Goal: Task Accomplishment & Management: Use online tool/utility

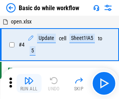
click at [29, 83] on img "button" at bounding box center [28, 80] width 9 height 9
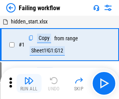
click at [29, 83] on img "button" at bounding box center [28, 80] width 9 height 9
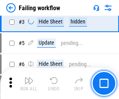
scroll to position [165, 0]
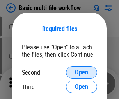
click at [81, 72] on span "Open" at bounding box center [81, 72] width 13 height 6
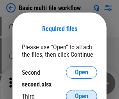
click at [81, 93] on span "Open" at bounding box center [81, 96] width 13 height 6
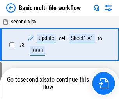
scroll to position [173, 0]
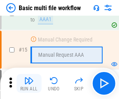
click at [29, 83] on img "button" at bounding box center [28, 80] width 9 height 9
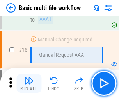
scroll to position [519, 0]
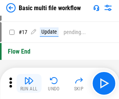
click at [29, 83] on img "button" at bounding box center [28, 80] width 9 height 9
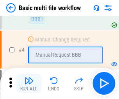
click at [29, 83] on img "button" at bounding box center [28, 80] width 9 height 9
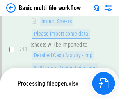
scroll to position [365, 0]
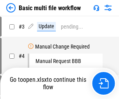
scroll to position [32, 0]
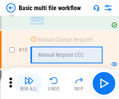
click at [29, 83] on img "button" at bounding box center [28, 80] width 9 height 9
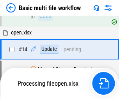
scroll to position [408, 0]
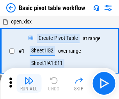
click at [29, 83] on img "button" at bounding box center [28, 80] width 9 height 9
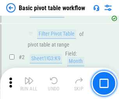
scroll to position [187, 0]
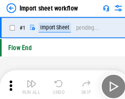
click at [29, 83] on img "button" at bounding box center [30, 80] width 9 height 9
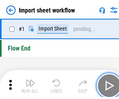
scroll to position [3, 0]
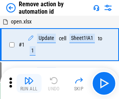
click at [29, 83] on img "button" at bounding box center [28, 80] width 9 height 9
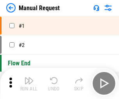
click at [29, 83] on img "button" at bounding box center [28, 80] width 9 height 9
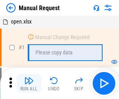
click at [29, 83] on img "button" at bounding box center [28, 80] width 9 height 9
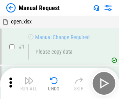
scroll to position [26, 0]
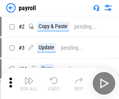
click at [29, 83] on img "button" at bounding box center [28, 80] width 9 height 9
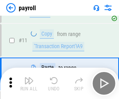
scroll to position [57, 0]
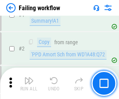
scroll to position [126, 0]
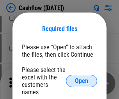
click at [81, 78] on span "Open" at bounding box center [81, 81] width 13 height 6
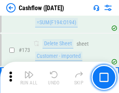
scroll to position [825, 0]
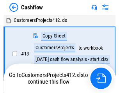
scroll to position [9, 0]
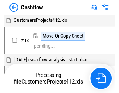
scroll to position [9, 0]
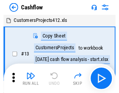
scroll to position [9, 0]
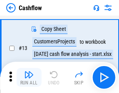
click at [29, 77] on img "button" at bounding box center [28, 74] width 9 height 9
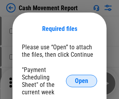
click at [81, 81] on span "Open" at bounding box center [81, 81] width 13 height 6
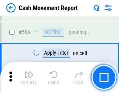
scroll to position [3572, 0]
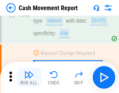
click at [29, 77] on img "button" at bounding box center [28, 74] width 9 height 9
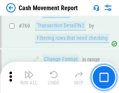
scroll to position [4330, 0]
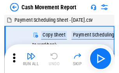
scroll to position [14, 0]
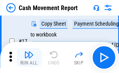
click at [29, 58] on img "button" at bounding box center [28, 54] width 9 height 9
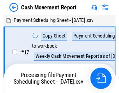
scroll to position [4, 0]
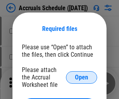
click at [81, 77] on span "Open" at bounding box center [81, 77] width 13 height 6
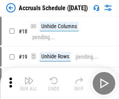
scroll to position [75, 0]
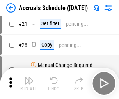
click at [29, 83] on img "button" at bounding box center [28, 80] width 9 height 9
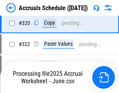
scroll to position [1450, 0]
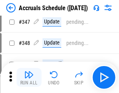
click at [29, 77] on img "button" at bounding box center [28, 74] width 9 height 9
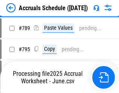
scroll to position [3274, 0]
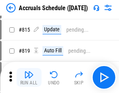
click at [29, 77] on img "button" at bounding box center [28, 74] width 9 height 9
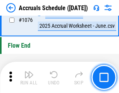
scroll to position [4667, 0]
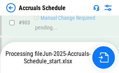
scroll to position [3970, 0]
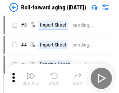
scroll to position [1, 0]
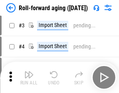
click at [29, 77] on img "button" at bounding box center [28, 74] width 9 height 9
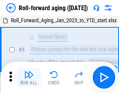
click at [29, 77] on img "button" at bounding box center [28, 74] width 9 height 9
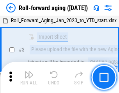
scroll to position [50, 0]
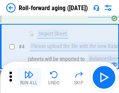
click at [29, 77] on img "button" at bounding box center [28, 74] width 9 height 9
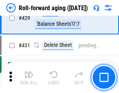
scroll to position [2702, 0]
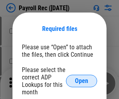
click at [81, 81] on span "Open" at bounding box center [81, 81] width 13 height 6
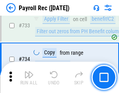
scroll to position [4546, 0]
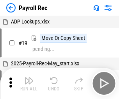
click at [29, 83] on img "button" at bounding box center [28, 80] width 9 height 9
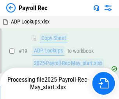
scroll to position [48, 0]
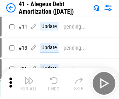
click at [29, 83] on img "button" at bounding box center [28, 80] width 9 height 9
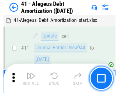
scroll to position [96, 0]
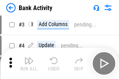
click at [29, 64] on img "button" at bounding box center [28, 60] width 9 height 9
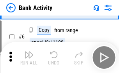
scroll to position [41, 0]
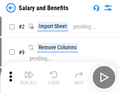
scroll to position [11, 0]
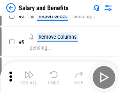
click at [29, 77] on img "button" at bounding box center [28, 74] width 9 height 9
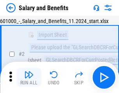
click at [29, 77] on img "button" at bounding box center [28, 74] width 9 height 9
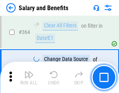
scroll to position [3670, 0]
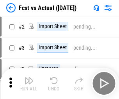
click at [29, 77] on img "button" at bounding box center [28, 80] width 9 height 9
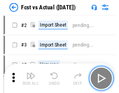
scroll to position [10, 0]
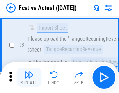
click at [29, 77] on img "button" at bounding box center [28, 74] width 9 height 9
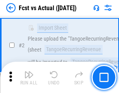
scroll to position [73, 0]
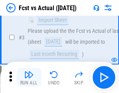
click at [29, 77] on img "button" at bounding box center [28, 74] width 9 height 9
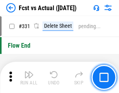
scroll to position [3730, 0]
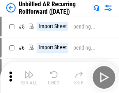
scroll to position [17, 0]
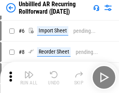
click at [29, 77] on img "button" at bounding box center [28, 74] width 9 height 9
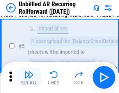
click at [29, 77] on img "button" at bounding box center [28, 74] width 9 height 9
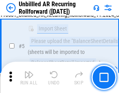
scroll to position [73, 0]
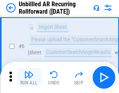
click at [29, 77] on img "button" at bounding box center [28, 74] width 9 height 9
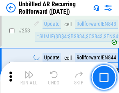
scroll to position [2647, 0]
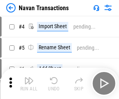
click at [29, 77] on img "button" at bounding box center [28, 80] width 9 height 9
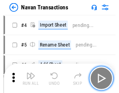
scroll to position [12, 0]
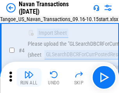
click at [29, 77] on img "button" at bounding box center [28, 74] width 9 height 9
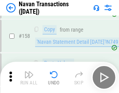
scroll to position [2527, 0]
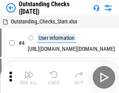
click at [29, 77] on img "button" at bounding box center [28, 74] width 9 height 9
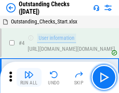
scroll to position [33, 0]
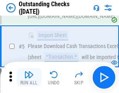
click at [29, 77] on img "button" at bounding box center [28, 74] width 9 height 9
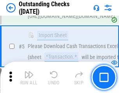
scroll to position [81, 0]
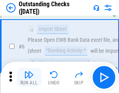
click at [29, 77] on img "button" at bounding box center [28, 74] width 9 height 9
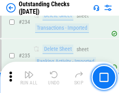
scroll to position [2366, 0]
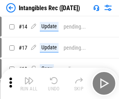
click at [29, 83] on img "button" at bounding box center [28, 80] width 9 height 9
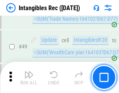
scroll to position [304, 0]
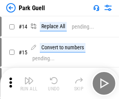
click at [29, 77] on img "button" at bounding box center [28, 80] width 9 height 9
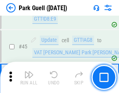
scroll to position [975, 0]
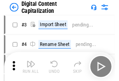
scroll to position [23, 0]
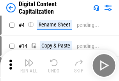
click at [29, 65] on img "button" at bounding box center [28, 62] width 9 height 9
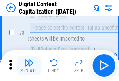
click at [29, 65] on img "button" at bounding box center [28, 62] width 9 height 9
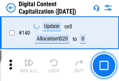
scroll to position [826, 0]
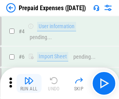
click at [29, 77] on img "button" at bounding box center [28, 80] width 9 height 9
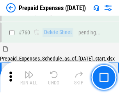
scroll to position [2160, 0]
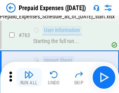
click at [29, 77] on img "button" at bounding box center [28, 74] width 9 height 9
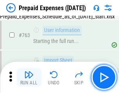
scroll to position [2206, 0]
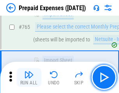
click at [29, 77] on img "button" at bounding box center [28, 74] width 9 height 9
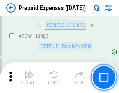
scroll to position [8146, 0]
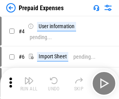
click at [29, 83] on img "button" at bounding box center [28, 80] width 9 height 9
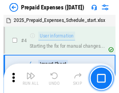
scroll to position [34, 0]
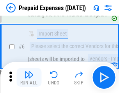
click at [29, 77] on img "button" at bounding box center [28, 74] width 9 height 9
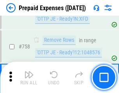
scroll to position [2777, 0]
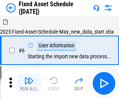
click at [29, 83] on img "button" at bounding box center [28, 80] width 9 height 9
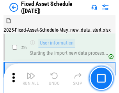
scroll to position [42, 0]
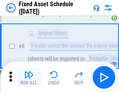
click at [29, 77] on img "button" at bounding box center [28, 74] width 9 height 9
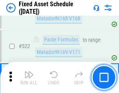
scroll to position [2709, 0]
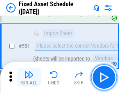
click at [29, 77] on img "button" at bounding box center [28, 74] width 9 height 9
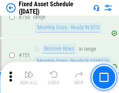
scroll to position [3799, 0]
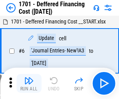
click at [29, 83] on img "button" at bounding box center [28, 80] width 9 height 9
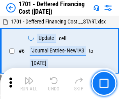
scroll to position [94, 0]
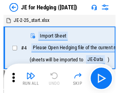
scroll to position [1, 0]
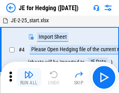
click at [29, 77] on img "button" at bounding box center [28, 74] width 9 height 9
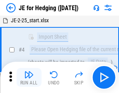
click at [29, 77] on img "button" at bounding box center [28, 74] width 9 height 9
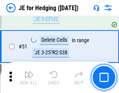
scroll to position [505, 0]
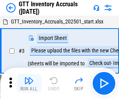
click at [29, 77] on img "button" at bounding box center [28, 80] width 9 height 9
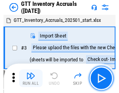
scroll to position [1, 0]
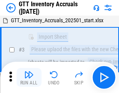
click at [29, 77] on img "button" at bounding box center [28, 74] width 9 height 9
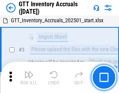
scroll to position [50, 0]
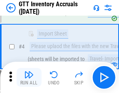
click at [29, 77] on img "button" at bounding box center [28, 74] width 9 height 9
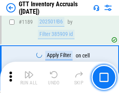
scroll to position [6364, 0]
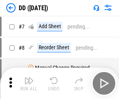
click at [29, 83] on img "button" at bounding box center [28, 80] width 9 height 9
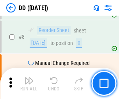
scroll to position [75, 0]
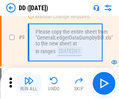
click at [29, 83] on img "button" at bounding box center [28, 80] width 9 height 9
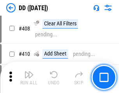
scroll to position [3487, 0]
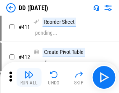
click at [29, 77] on img "button" at bounding box center [28, 74] width 9 height 9
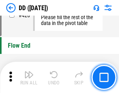
scroll to position [3730, 0]
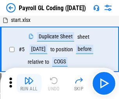
click at [29, 83] on img "button" at bounding box center [28, 80] width 9 height 9
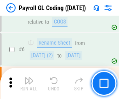
scroll to position [94, 0]
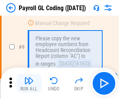
click at [29, 83] on img "button" at bounding box center [28, 80] width 9 height 9
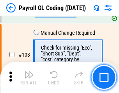
scroll to position [1828, 0]
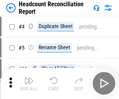
click at [29, 83] on img "button" at bounding box center [28, 80] width 9 height 9
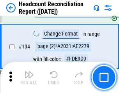
scroll to position [937, 0]
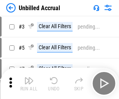
click at [29, 83] on img "button" at bounding box center [28, 80] width 9 height 9
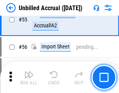
scroll to position [814, 0]
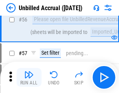
click at [29, 77] on img "button" at bounding box center [28, 74] width 9 height 9
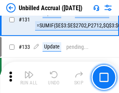
scroll to position [2321, 0]
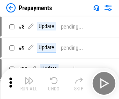
click at [29, 83] on img "button" at bounding box center [28, 80] width 9 height 9
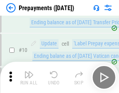
scroll to position [49, 0]
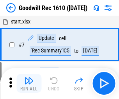
click at [29, 83] on img "button" at bounding box center [28, 80] width 9 height 9
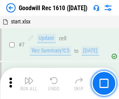
scroll to position [133, 0]
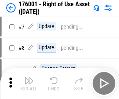
click at [29, 83] on img "button" at bounding box center [28, 80] width 9 height 9
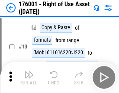
scroll to position [50, 0]
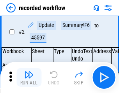
click at [29, 77] on img "button" at bounding box center [28, 74] width 9 height 9
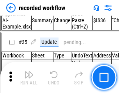
scroll to position [2436, 0]
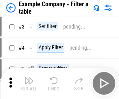
click at [29, 83] on img "button" at bounding box center [28, 80] width 9 height 9
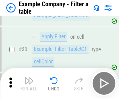
scroll to position [713, 0]
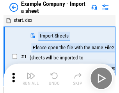
scroll to position [12, 0]
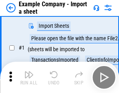
click at [29, 77] on img "button" at bounding box center [28, 74] width 9 height 9
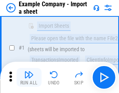
click at [29, 77] on img "button" at bounding box center [28, 74] width 9 height 9
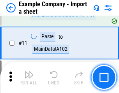
scroll to position [172, 0]
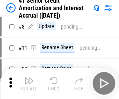
click at [29, 77] on img "button" at bounding box center [28, 80] width 9 height 9
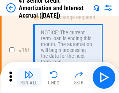
click at [29, 77] on img "button" at bounding box center [28, 74] width 9 height 9
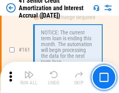
scroll to position [833, 0]
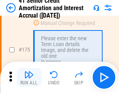
click at [29, 77] on img "button" at bounding box center [28, 74] width 9 height 9
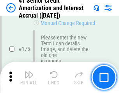
scroll to position [913, 0]
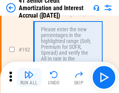
click at [29, 77] on img "button" at bounding box center [28, 74] width 9 height 9
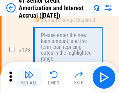
click at [29, 77] on img "button" at bounding box center [28, 74] width 9 height 9
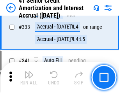
scroll to position [1991, 0]
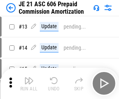
click at [29, 77] on img "button" at bounding box center [28, 80] width 9 height 9
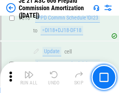
scroll to position [1455, 0]
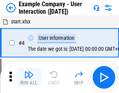
click at [29, 77] on img "button" at bounding box center [28, 74] width 9 height 9
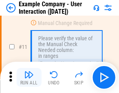
click at [29, 77] on img "button" at bounding box center [28, 74] width 9 height 9
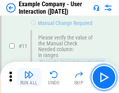
scroll to position [169, 0]
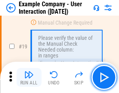
click at [29, 77] on img "button" at bounding box center [28, 74] width 9 height 9
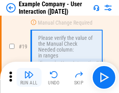
click at [29, 77] on img "button" at bounding box center [28, 74] width 9 height 9
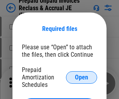
click at [81, 77] on span "Open" at bounding box center [81, 77] width 13 height 6
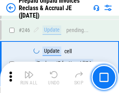
scroll to position [1052, 0]
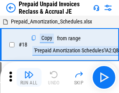
click at [29, 77] on img "button" at bounding box center [28, 74] width 9 height 9
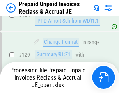
scroll to position [565, 0]
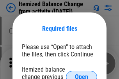
click at [81, 74] on span "Open" at bounding box center [81, 77] width 13 height 6
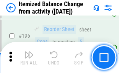
scroll to position [1500, 0]
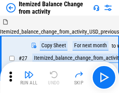
scroll to position [12, 0]
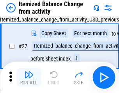
click at [29, 77] on img "button" at bounding box center [28, 74] width 9 height 9
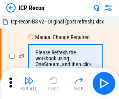
scroll to position [4, 0]
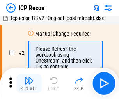
click at [29, 83] on img "button" at bounding box center [28, 80] width 9 height 9
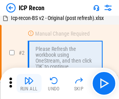
click at [29, 83] on img "button" at bounding box center [28, 80] width 9 height 9
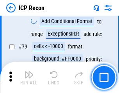
scroll to position [764, 0]
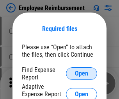
click at [81, 73] on span "Open" at bounding box center [81, 73] width 13 height 6
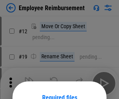
scroll to position [69, 0]
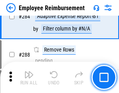
scroll to position [2118, 0]
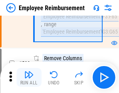
click at [29, 77] on img "button" at bounding box center [28, 74] width 9 height 9
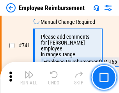
scroll to position [5467, 0]
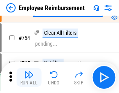
click at [29, 77] on img "button" at bounding box center [28, 74] width 9 height 9
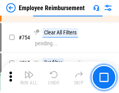
click at [29, 77] on img "button" at bounding box center [28, 74] width 9 height 9
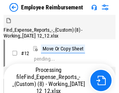
scroll to position [26, 0]
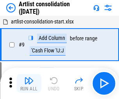
click at [29, 83] on img "button" at bounding box center [28, 80] width 9 height 9
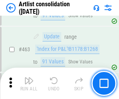
scroll to position [3412, 0]
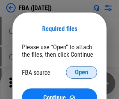
click at [81, 72] on span "Open" at bounding box center [81, 72] width 13 height 6
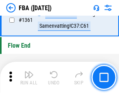
scroll to position [8369, 0]
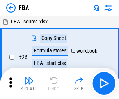
scroll to position [8, 0]
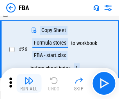
click at [29, 83] on img "button" at bounding box center [28, 80] width 9 height 9
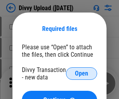
click at [81, 73] on span "Open" at bounding box center [81, 73] width 13 height 6
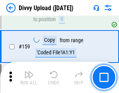
scroll to position [807, 0]
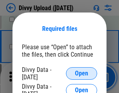
click at [81, 73] on span "Open" at bounding box center [81, 73] width 13 height 6
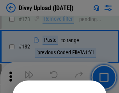
scroll to position [875, 0]
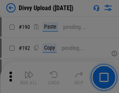
scroll to position [983, 0]
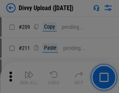
scroll to position [1324, 0]
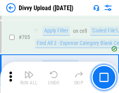
scroll to position [5331, 0]
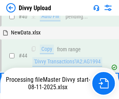
scroll to position [86, 0]
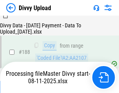
scroll to position [917, 0]
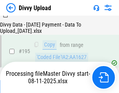
scroll to position [1089, 0]
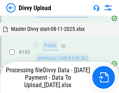
scroll to position [1044, 0]
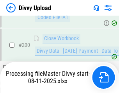
scroll to position [1261, 0]
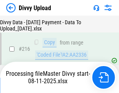
scroll to position [1605, 0]
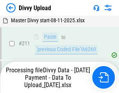
scroll to position [1559, 0]
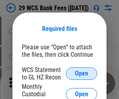
click at [81, 73] on span "Open" at bounding box center [81, 73] width 13 height 6
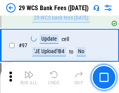
scroll to position [759, 0]
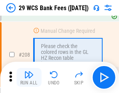
click at [29, 77] on img "button" at bounding box center [28, 74] width 9 height 9
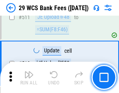
scroll to position [3921, 0]
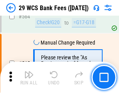
click at [29, 77] on img "button" at bounding box center [28, 74] width 9 height 9
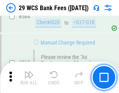
scroll to position [4215, 0]
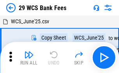
scroll to position [14, 0]
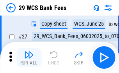
click at [29, 58] on img "button" at bounding box center [28, 54] width 9 height 9
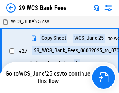
scroll to position [4, 0]
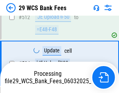
scroll to position [4034, 0]
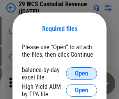
click at [81, 73] on span "Open" at bounding box center [81, 73] width 13 height 6
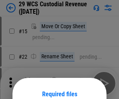
scroll to position [65, 0]
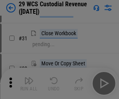
scroll to position [167, 0]
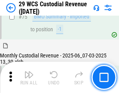
scroll to position [814, 0]
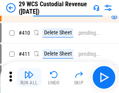
click at [29, 77] on img "button" at bounding box center [28, 74] width 9 height 9
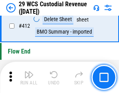
scroll to position [3722, 0]
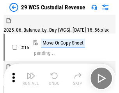
scroll to position [19, 0]
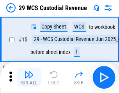
click at [29, 77] on img "button" at bounding box center [28, 74] width 9 height 9
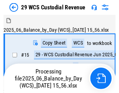
scroll to position [19, 0]
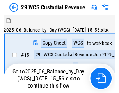
scroll to position [14, 0]
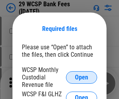
click at [81, 77] on span "Open" at bounding box center [81, 77] width 13 height 6
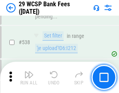
scroll to position [2994, 0]
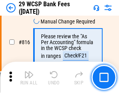
click at [29, 77] on img "button" at bounding box center [28, 74] width 9 height 9
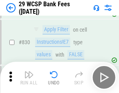
scroll to position [4944, 0]
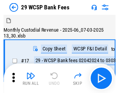
scroll to position [19, 0]
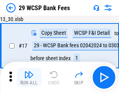
click at [29, 77] on img "button" at bounding box center [28, 74] width 9 height 9
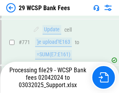
scroll to position [4404, 0]
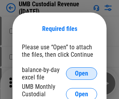
click at [81, 73] on span "Open" at bounding box center [81, 73] width 13 height 6
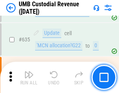
scroll to position [4078, 0]
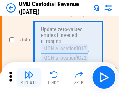
click at [29, 77] on img "button" at bounding box center [28, 74] width 9 height 9
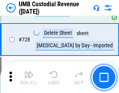
scroll to position [4807, 0]
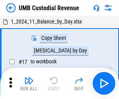
scroll to position [6, 0]
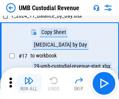
click at [29, 83] on img "button" at bounding box center [28, 80] width 9 height 9
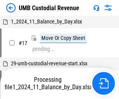
scroll to position [6, 0]
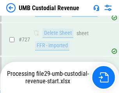
scroll to position [4789, 0]
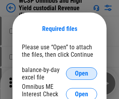
click at [81, 73] on span "Open" at bounding box center [81, 73] width 13 height 6
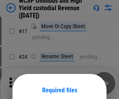
scroll to position [61, 0]
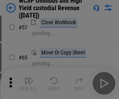
scroll to position [340, 0]
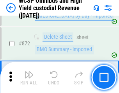
scroll to position [6595, 0]
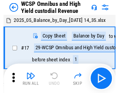
scroll to position [4, 0]
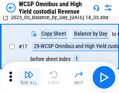
click at [29, 77] on img "button" at bounding box center [28, 74] width 9 height 9
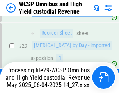
scroll to position [162, 0]
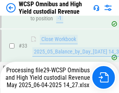
scroll to position [570, 0]
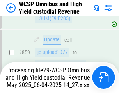
scroll to position [6510, 0]
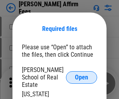
click at [81, 74] on span "Open" at bounding box center [81, 77] width 13 height 6
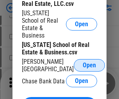
click at [83, 62] on span "Open" at bounding box center [89, 65] width 13 height 6
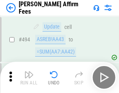
scroll to position [2119, 0]
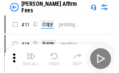
scroll to position [8, 0]
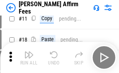
click at [29, 58] on img "button" at bounding box center [28, 54] width 9 height 9
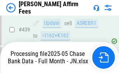
scroll to position [2044, 0]
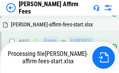
scroll to position [2129, 0]
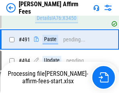
scroll to position [2079, 0]
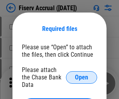
click at [81, 74] on span "Open" at bounding box center [81, 77] width 13 height 6
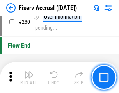
scroll to position [2469, 0]
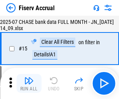
click at [29, 83] on img "button" at bounding box center [28, 80] width 9 height 9
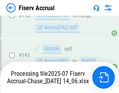
scroll to position [2049, 0]
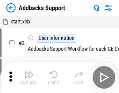
click at [29, 77] on img "button" at bounding box center [28, 74] width 9 height 9
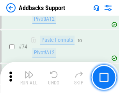
scroll to position [567, 0]
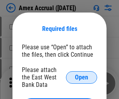
click at [81, 77] on span "Open" at bounding box center [81, 77] width 13 height 6
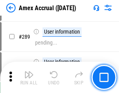
scroll to position [2134, 0]
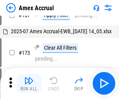
click at [29, 83] on img "button" at bounding box center [28, 80] width 9 height 9
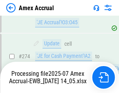
scroll to position [2322, 0]
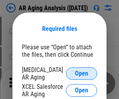
click at [81, 72] on span "Open" at bounding box center [81, 73] width 13 height 6
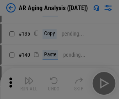
scroll to position [235, 0]
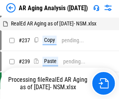
scroll to position [8, 0]
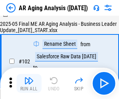
click at [29, 83] on img "button" at bounding box center [28, 80] width 9 height 9
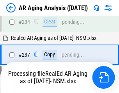
scroll to position [1208, 0]
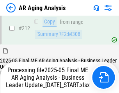
scroll to position [1199, 0]
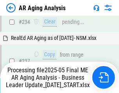
scroll to position [1199, 0]
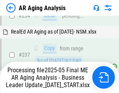
scroll to position [1231, 0]
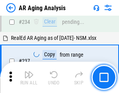
scroll to position [1199, 0]
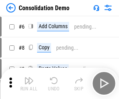
click at [29, 83] on img "button" at bounding box center [28, 80] width 9 height 9
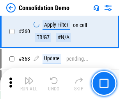
scroll to position [2612, 0]
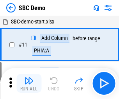
click at [29, 83] on img "button" at bounding box center [28, 80] width 9 height 9
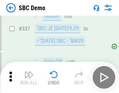
scroll to position [2050, 0]
